Goal: Information Seeking & Learning: Learn about a topic

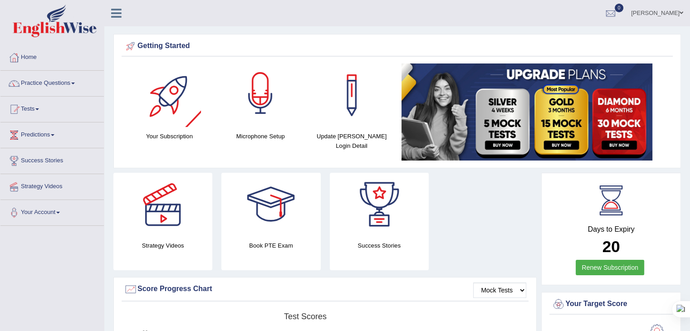
click at [254, 100] on div at bounding box center [261, 96] width 64 height 64
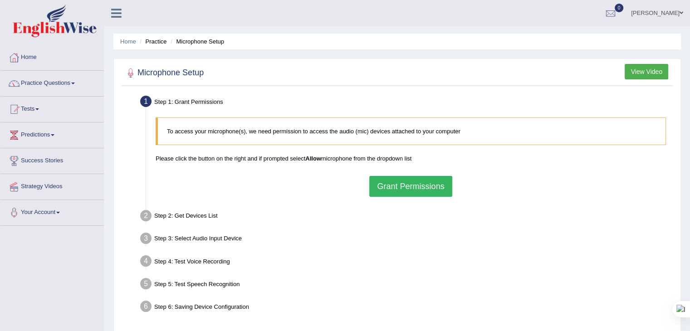
click at [397, 178] on button "Grant Permissions" at bounding box center [410, 186] width 83 height 21
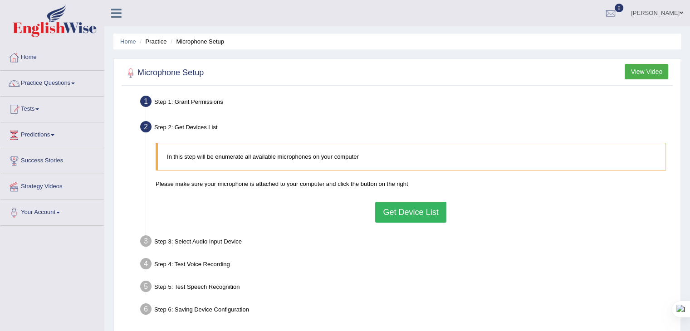
click at [420, 208] on button "Get Device List" at bounding box center [410, 212] width 71 height 21
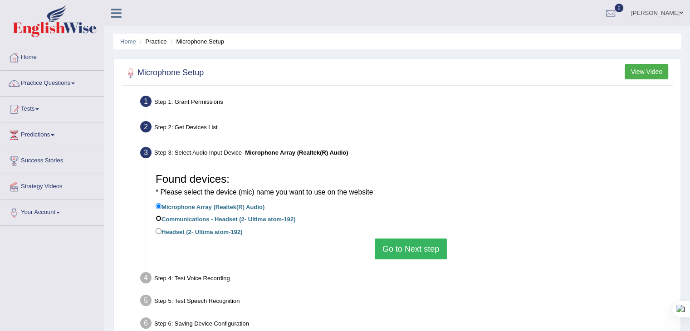
click at [158, 218] on input "Communications - Headset (2- Ultima atom-192)" at bounding box center [159, 219] width 6 height 6
radio input "true"
click at [405, 255] on button "Go to Next step" at bounding box center [411, 249] width 72 height 21
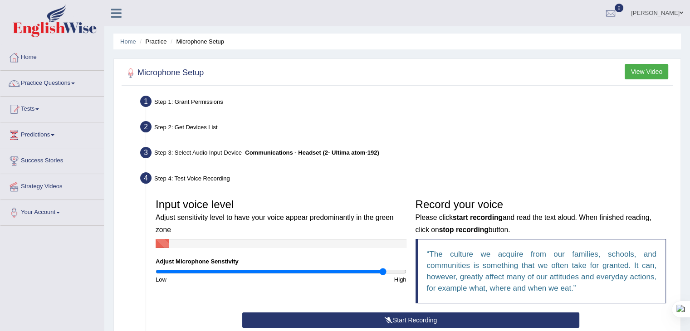
click at [383, 268] on input "range" at bounding box center [281, 271] width 251 height 7
click at [350, 322] on button "Start Recording" at bounding box center [410, 320] width 337 height 15
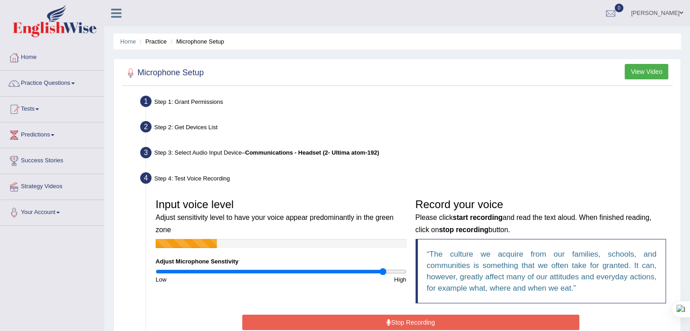
scroll to position [65, 0]
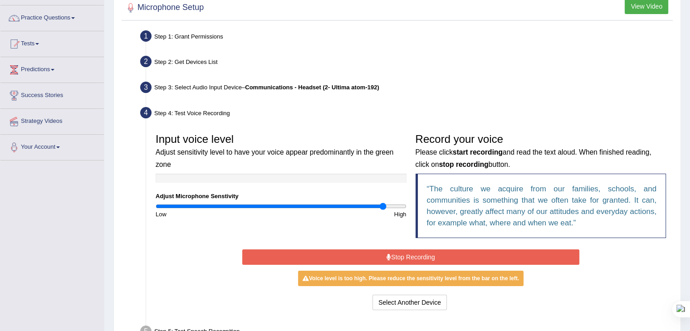
click at [377, 260] on button "Stop Recording" at bounding box center [410, 257] width 337 height 15
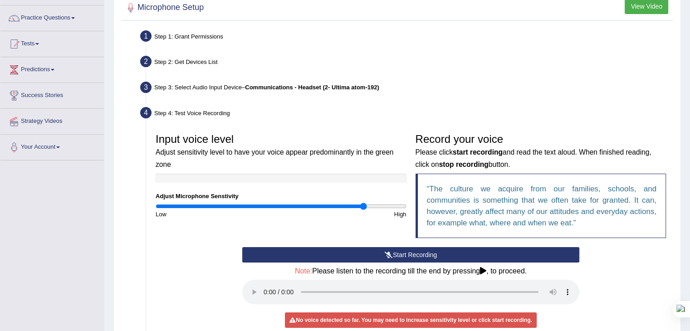
click at [364, 203] on input "range" at bounding box center [281, 206] width 251 height 7
click at [354, 257] on button "Start Recording" at bounding box center [410, 254] width 337 height 15
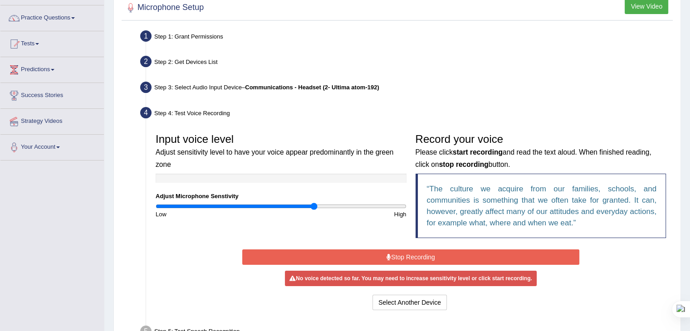
type input "1.28"
click at [314, 209] on input "range" at bounding box center [281, 206] width 251 height 7
click at [325, 264] on div "Start Recording Stop Recording Note: Please listen to the recording till the en…" at bounding box center [411, 279] width 346 height 65
click at [325, 261] on button "Stop Recording" at bounding box center [410, 257] width 337 height 15
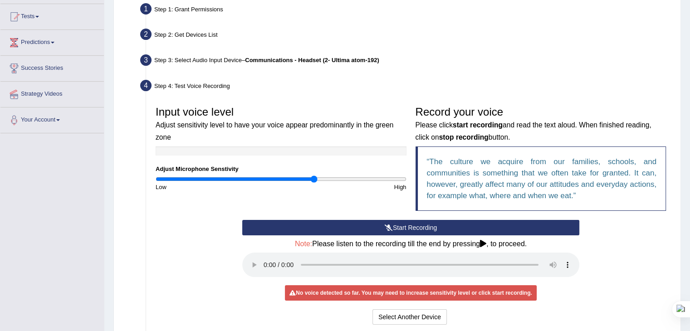
scroll to position [93, 0]
click at [330, 222] on button "Start Recording" at bounding box center [410, 227] width 337 height 15
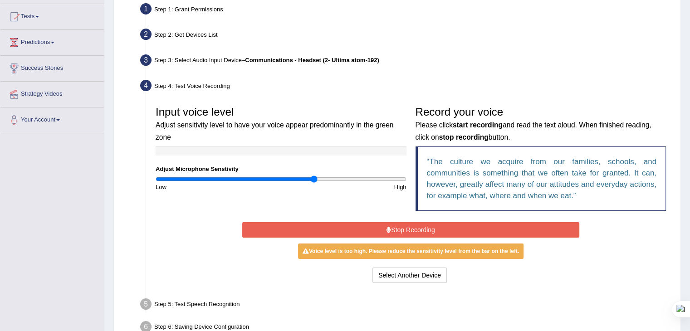
click at [359, 224] on button "Stop Recording" at bounding box center [410, 229] width 337 height 15
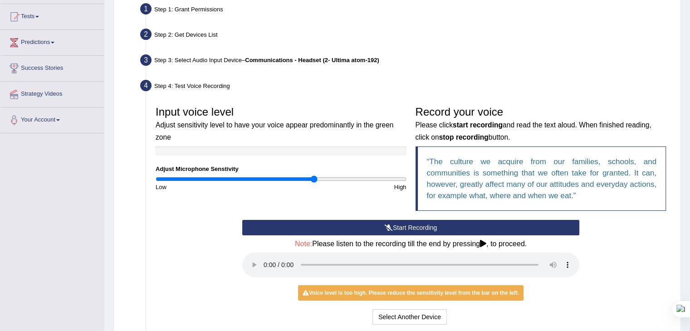
click at [483, 242] on icon at bounding box center [483, 243] width 6 height 7
click at [423, 312] on button "Select Another Device" at bounding box center [410, 317] width 74 height 15
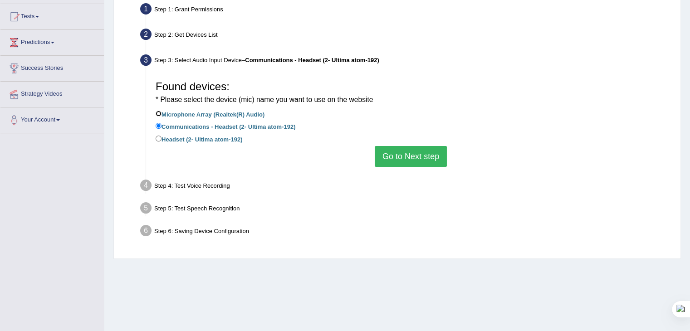
click at [157, 113] on input "Microphone Array (Realtek(R) Audio)" at bounding box center [159, 114] width 6 height 6
radio input "true"
click at [408, 150] on button "Go to Next step" at bounding box center [411, 156] width 72 height 21
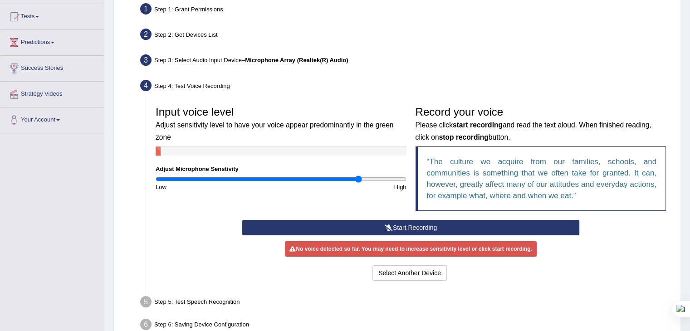
click at [359, 181] on input "range" at bounding box center [281, 179] width 251 height 7
click at [369, 177] on input "range" at bounding box center [281, 179] width 251 height 7
click at [386, 179] on input "range" at bounding box center [281, 179] width 251 height 7
click at [374, 228] on button "Start Recording" at bounding box center [410, 227] width 337 height 15
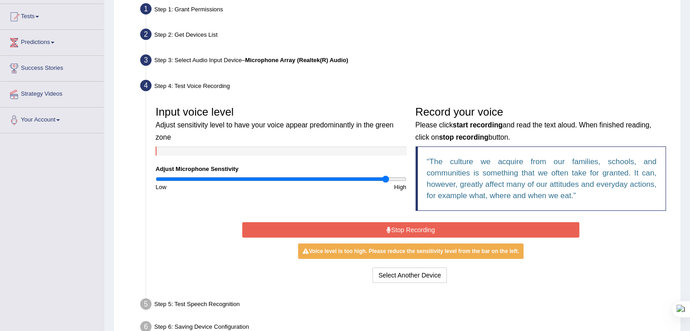
click at [374, 228] on button "Stop Recording" at bounding box center [410, 229] width 337 height 15
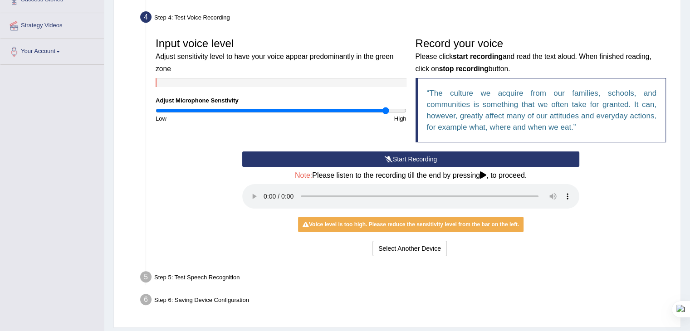
scroll to position [161, 0]
click at [336, 106] on div "Input voice level Adjust sensitivity level to have your voice appear predominan…" at bounding box center [281, 79] width 260 height 90
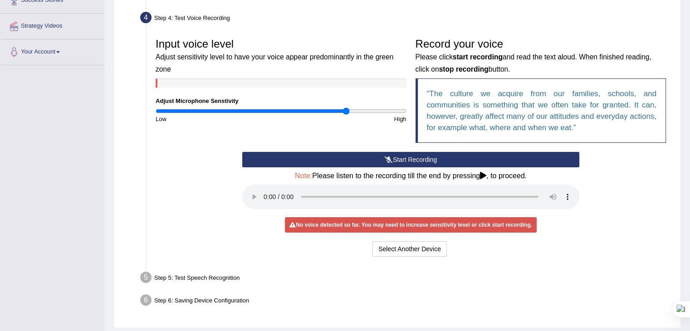
type input "1.54"
click at [345, 109] on input "range" at bounding box center [281, 111] width 251 height 7
click at [454, 160] on button "Start Recording" at bounding box center [410, 159] width 337 height 15
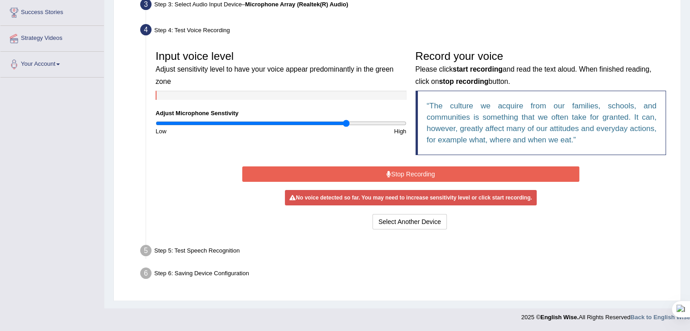
scroll to position [145, 0]
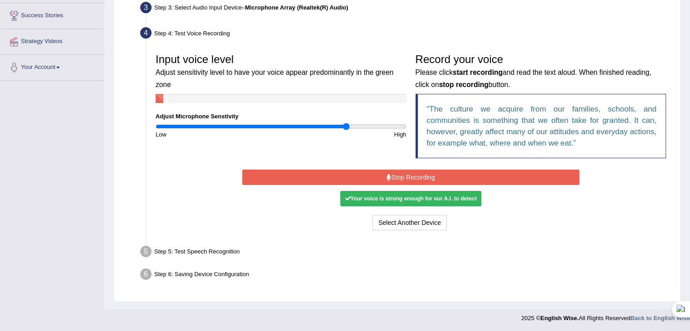
click at [454, 174] on button "Stop Recording" at bounding box center [410, 177] width 337 height 15
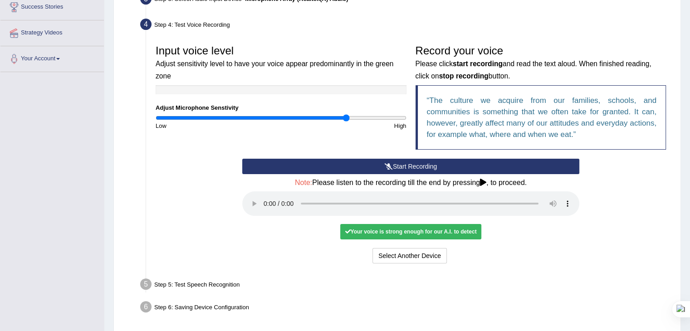
scroll to position [154, 0]
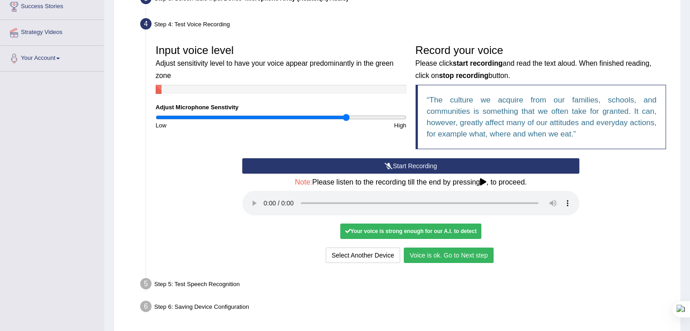
click at [430, 256] on button "Voice is ok. Go to Next step" at bounding box center [449, 255] width 90 height 15
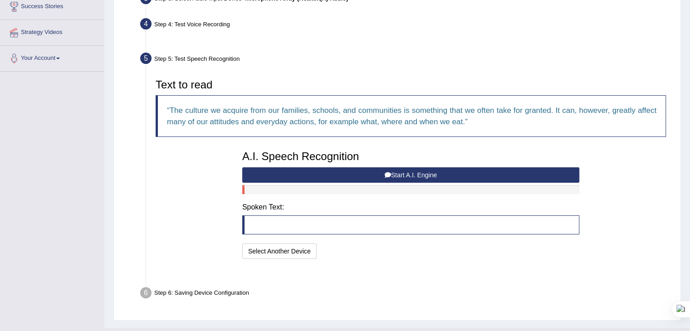
scroll to position [151, 0]
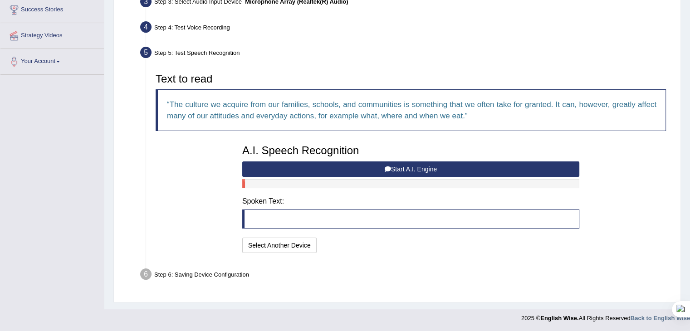
click at [410, 165] on button "Start A.I. Engine" at bounding box center [410, 169] width 337 height 15
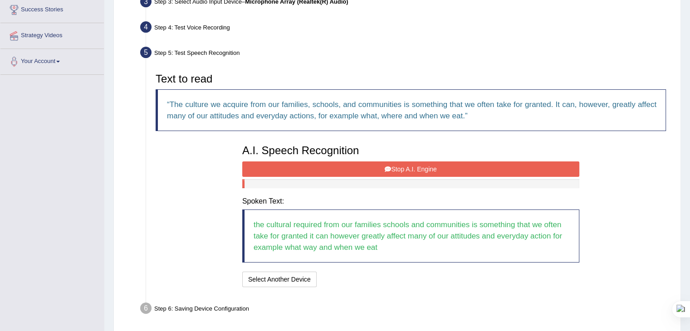
click at [356, 169] on button "Stop A.I. Engine" at bounding box center [410, 169] width 337 height 15
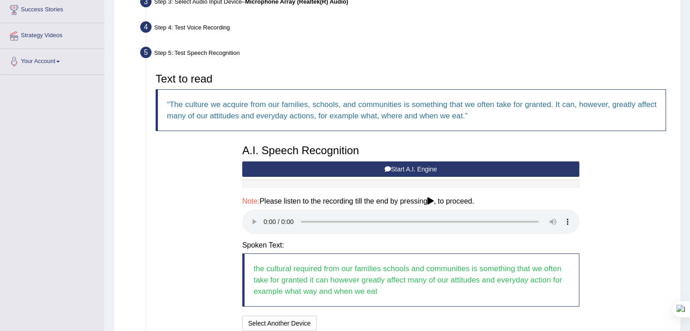
click at [282, 170] on button "Start A.I. Engine" at bounding box center [410, 169] width 337 height 15
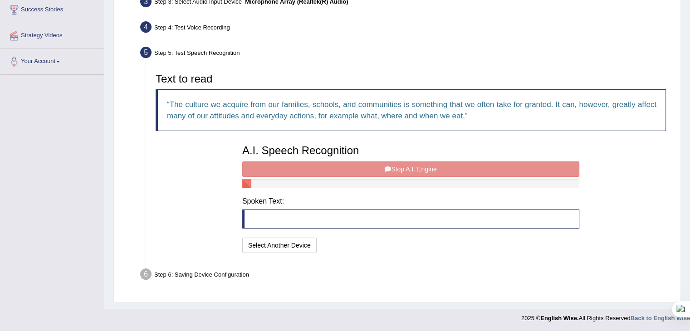
click at [282, 170] on div "A.I. Speech Recognition Start A.I. Engine Stop A.I. Engine Note: Please listen …" at bounding box center [411, 197] width 346 height 115
click at [289, 166] on div "A.I. Speech Recognition Start A.I. Engine Stop A.I. Engine Note: Please listen …" at bounding box center [411, 197] width 346 height 115
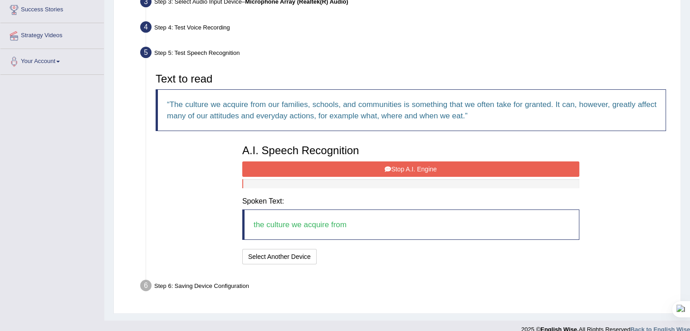
click at [289, 162] on button "Stop A.I. Engine" at bounding box center [410, 169] width 337 height 15
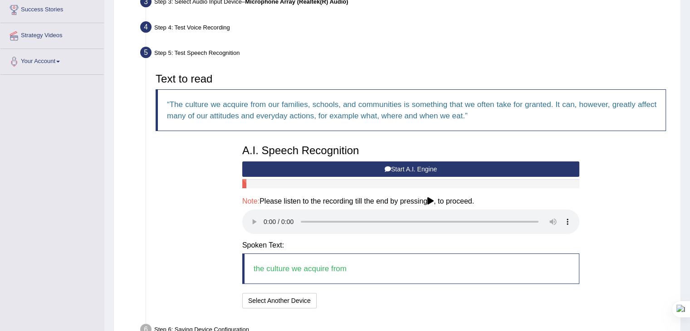
click at [315, 167] on button "Start A.I. Engine" at bounding box center [410, 169] width 337 height 15
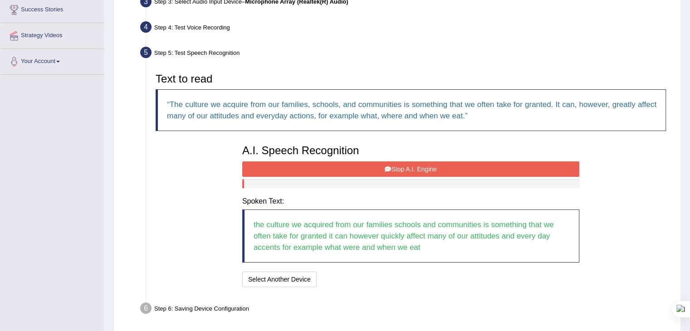
click at [348, 169] on button "Stop A.I. Engine" at bounding box center [410, 169] width 337 height 15
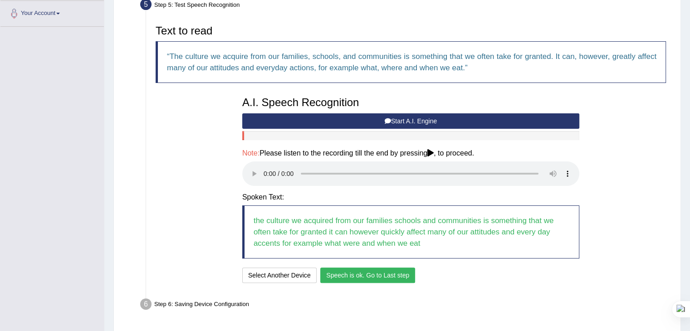
scroll to position [200, 0]
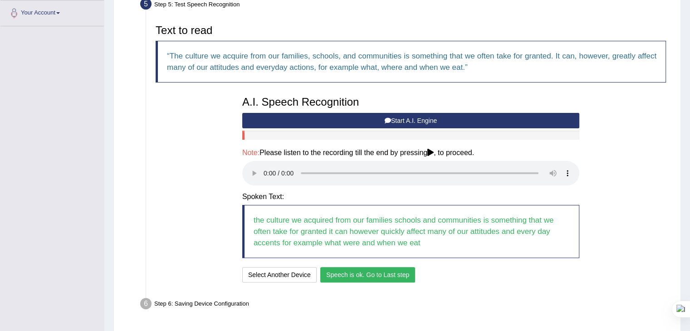
click at [347, 278] on button "Speech is ok. Go to Last step" at bounding box center [367, 274] width 95 height 15
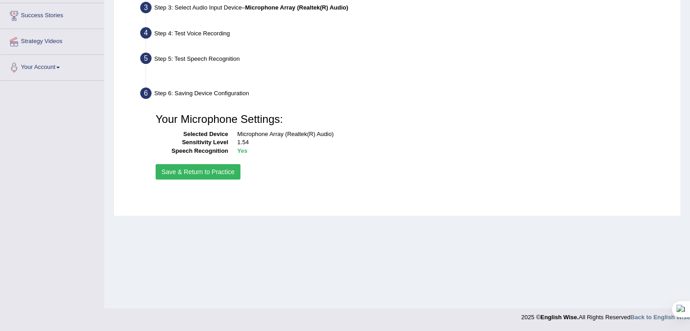
scroll to position [145, 0]
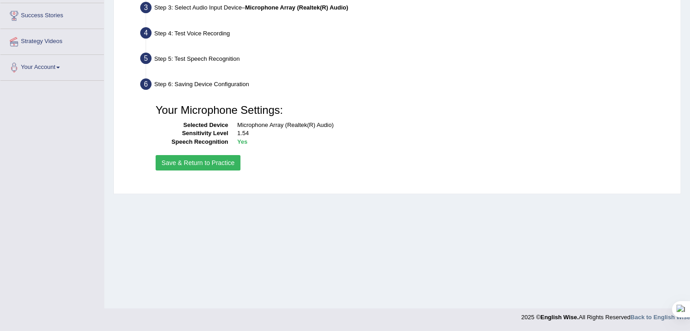
click at [196, 160] on button "Save & Return to Practice" at bounding box center [198, 162] width 85 height 15
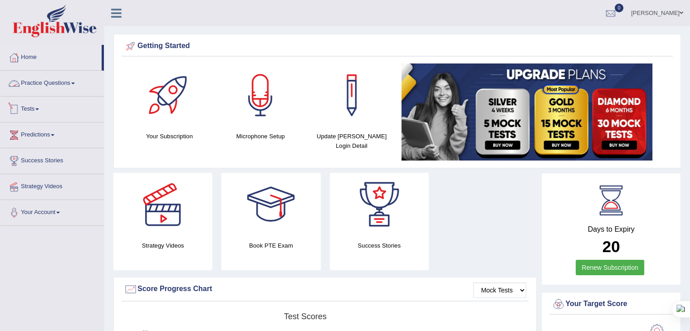
click at [44, 88] on link "Practice Questions" at bounding box center [51, 82] width 103 height 23
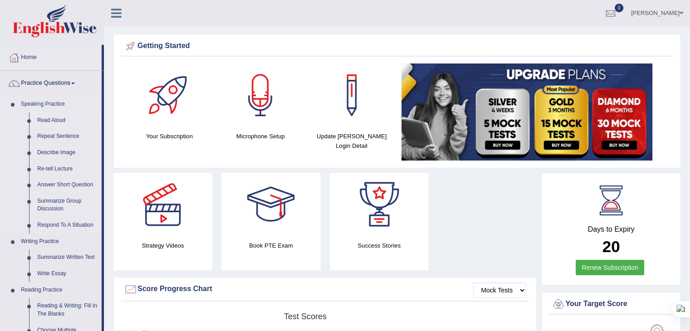
click at [56, 119] on link "Read Aloud" at bounding box center [67, 121] width 69 height 16
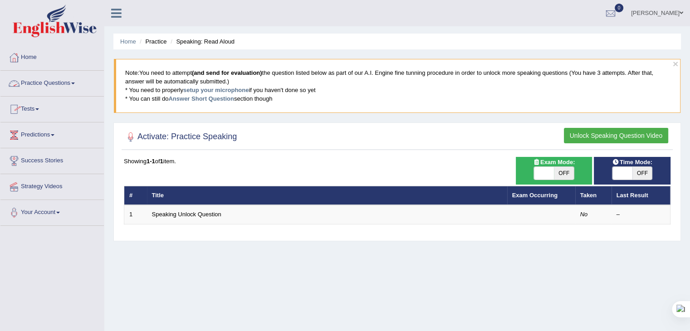
click at [49, 87] on link "Practice Questions" at bounding box center [51, 82] width 103 height 23
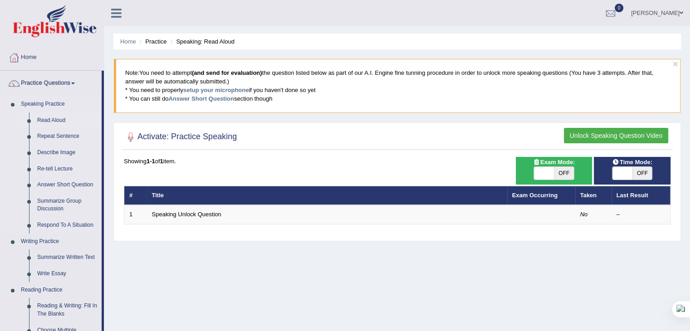
click at [58, 120] on link "Read Aloud" at bounding box center [67, 121] width 69 height 16
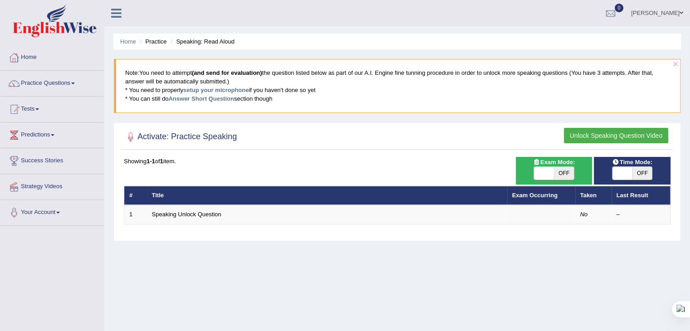
click at [617, 133] on button "Unlock Speaking Question Video" at bounding box center [616, 135] width 104 height 15
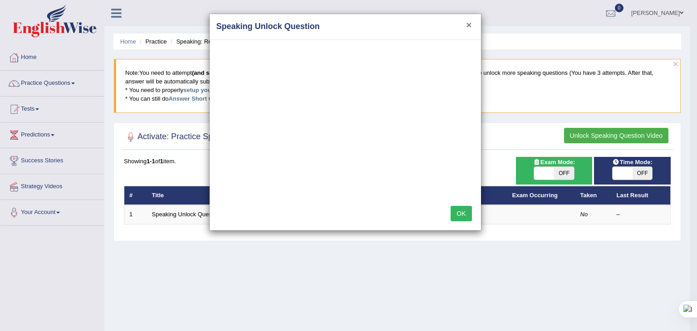
click at [468, 26] on button "×" at bounding box center [468, 25] width 5 height 10
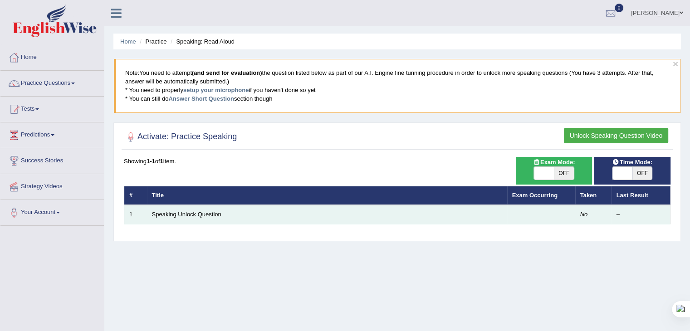
click at [549, 219] on td at bounding box center [541, 214] width 68 height 19
click at [494, 220] on td "Speaking Unlock Question" at bounding box center [327, 214] width 360 height 19
click at [500, 211] on td "Speaking Unlock Question" at bounding box center [327, 214] width 360 height 19
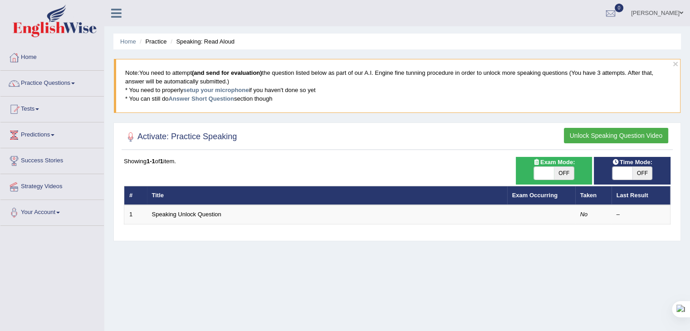
click at [630, 136] on button "Unlock Speaking Question Video" at bounding box center [616, 135] width 104 height 15
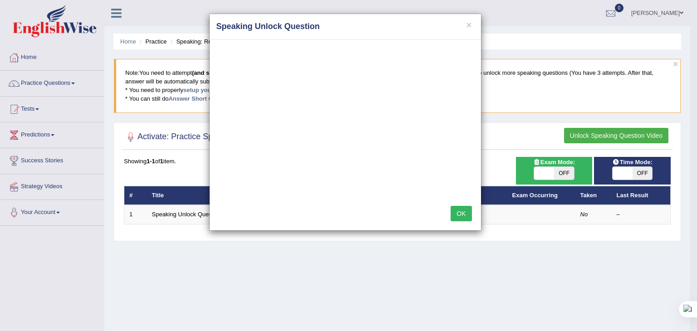
click at [468, 214] on button "OK" at bounding box center [461, 213] width 21 height 15
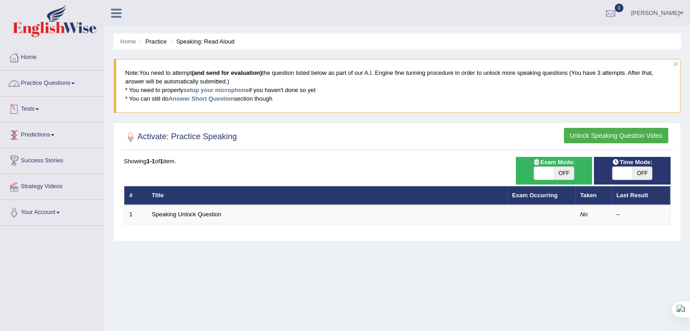
click at [60, 89] on link "Practice Questions" at bounding box center [51, 82] width 103 height 23
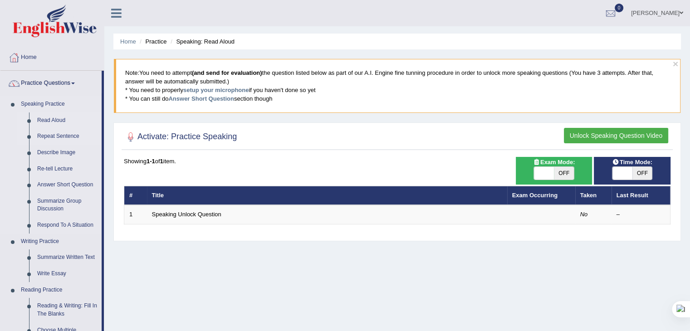
click at [59, 143] on link "Repeat Sentence" at bounding box center [67, 136] width 69 height 16
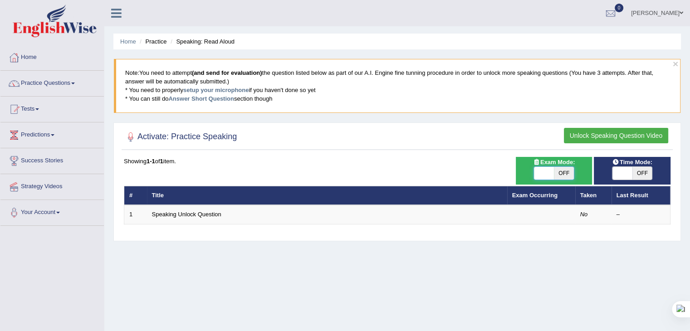
click at [554, 171] on span at bounding box center [544, 173] width 20 height 13
checkbox input "true"
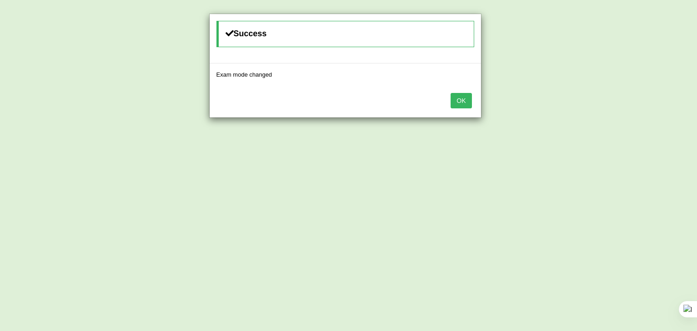
click at [457, 94] on button "OK" at bounding box center [461, 100] width 21 height 15
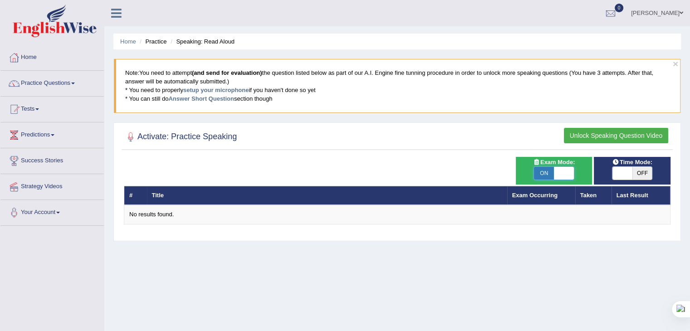
click at [559, 169] on span at bounding box center [564, 173] width 20 height 13
checkbox input "false"
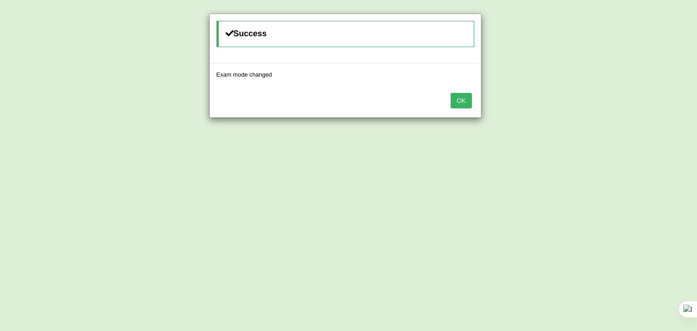
click at [456, 97] on button "OK" at bounding box center [461, 100] width 21 height 15
